Goal: Check status

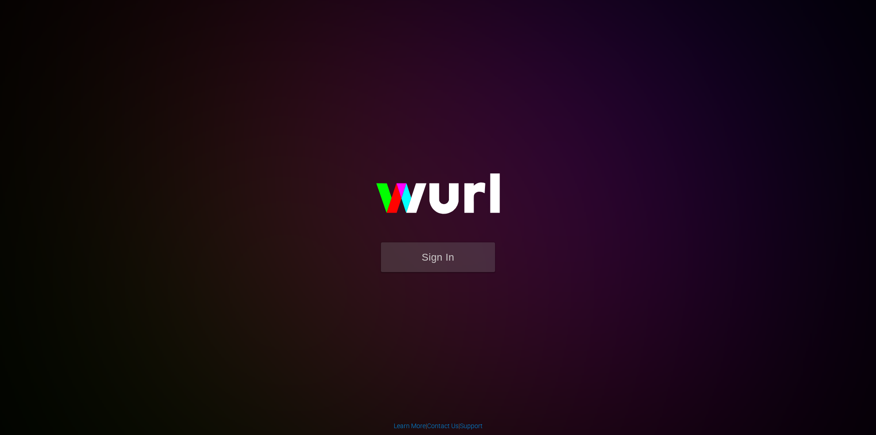
click at [452, 272] on form "Sign In" at bounding box center [438, 261] width 182 height 39
click at [450, 266] on button "Sign In" at bounding box center [438, 257] width 114 height 30
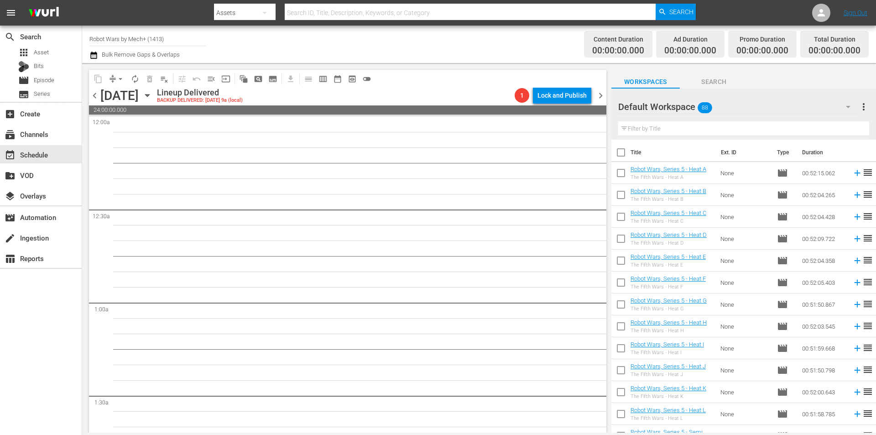
click at [152, 94] on icon "button" at bounding box center [147, 95] width 10 height 10
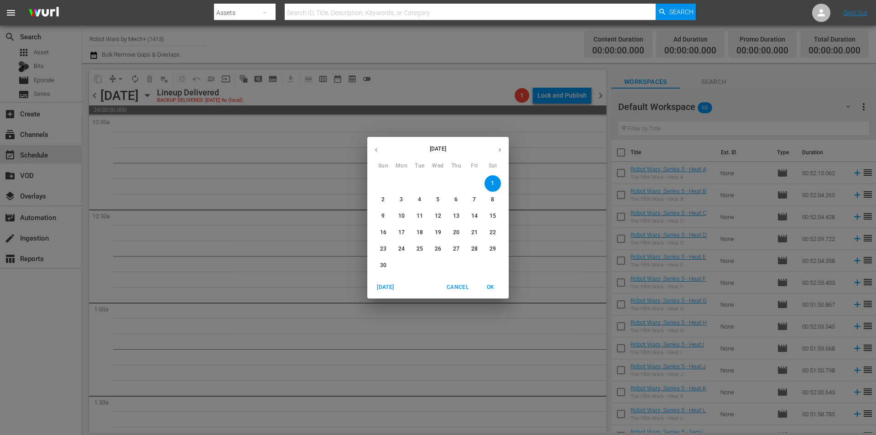
click at [388, 285] on span "[DATE]" at bounding box center [386, 287] width 22 height 10
click at [486, 287] on span "OK" at bounding box center [490, 287] width 22 height 10
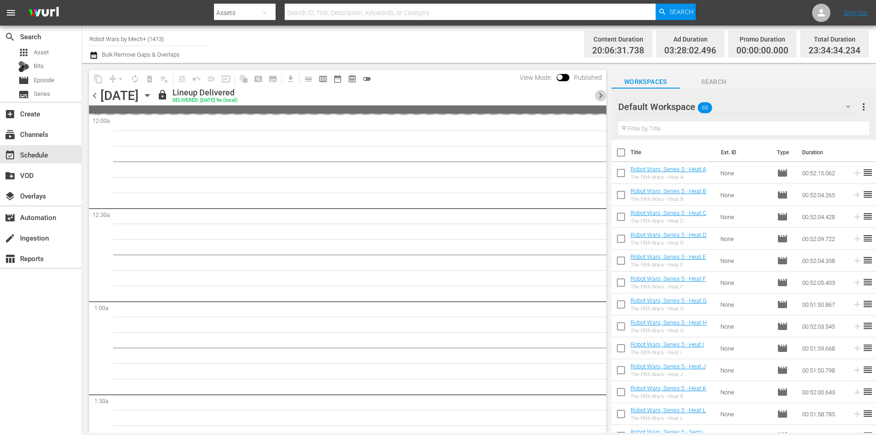
click at [601, 101] on span "chevron_right" at bounding box center [600, 95] width 11 height 11
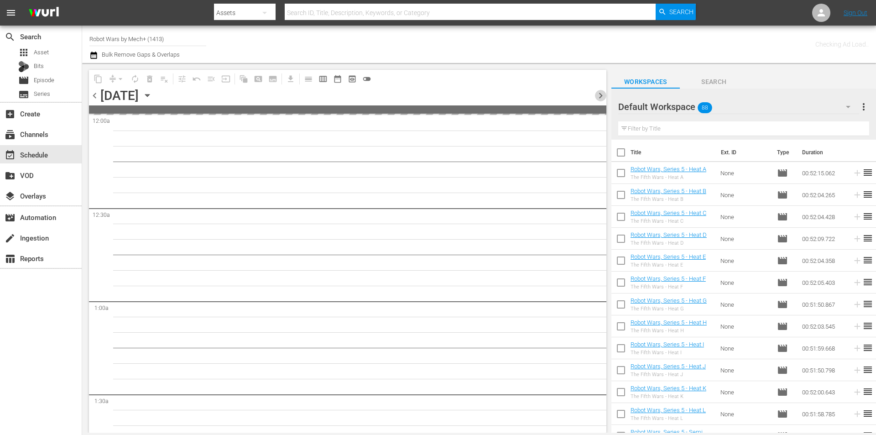
click at [601, 101] on span "chevron_right" at bounding box center [600, 95] width 11 height 11
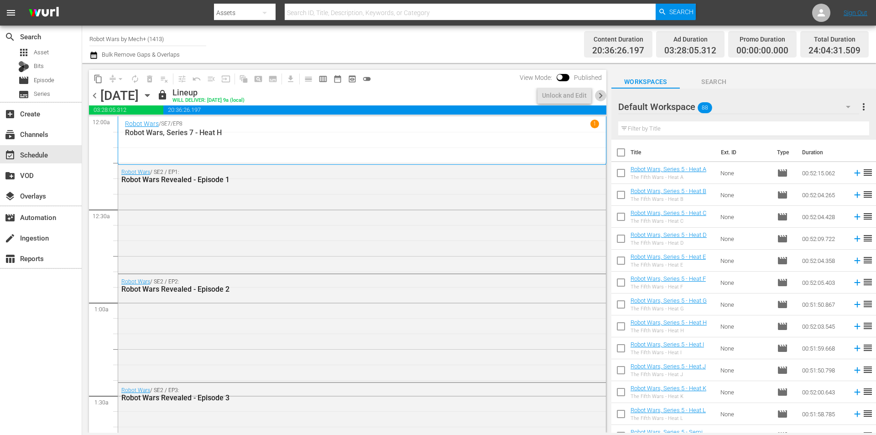
click at [601, 101] on span "chevron_right" at bounding box center [600, 95] width 11 height 11
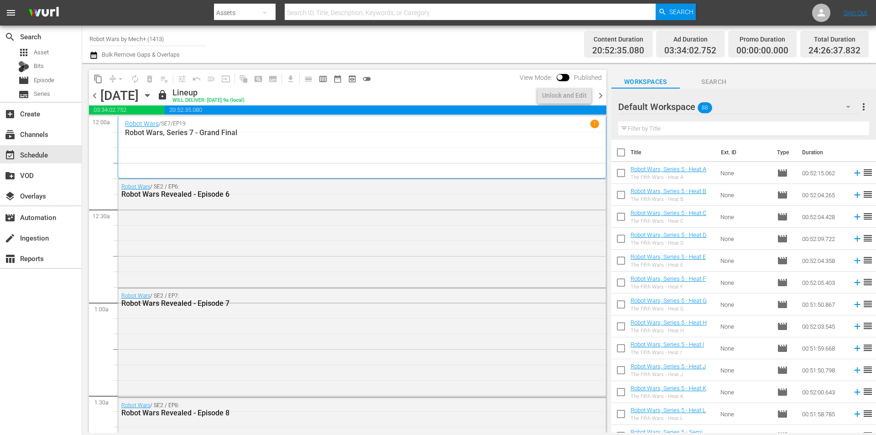
click at [601, 101] on span "chevron_right" at bounding box center [600, 95] width 11 height 11
